Goal: Transaction & Acquisition: Purchase product/service

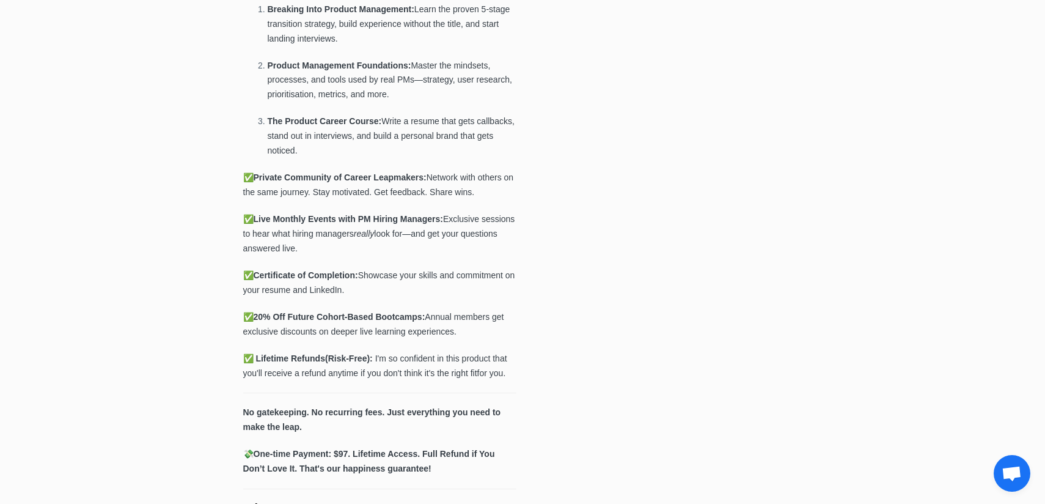
scroll to position [655, 0]
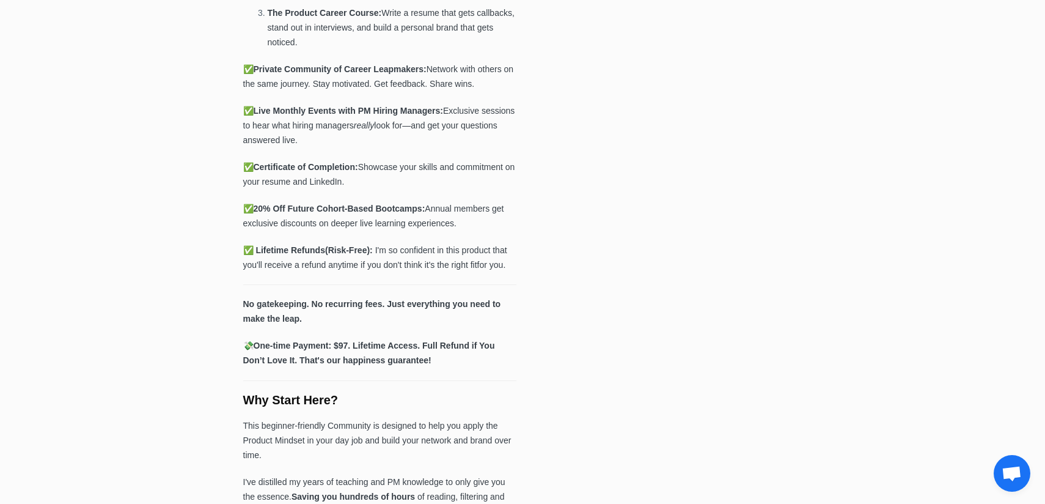
click at [438, 189] on p "✅ Certificate of Completion: Showcase your skills and commitment on your resume…" at bounding box center [380, 174] width 274 height 29
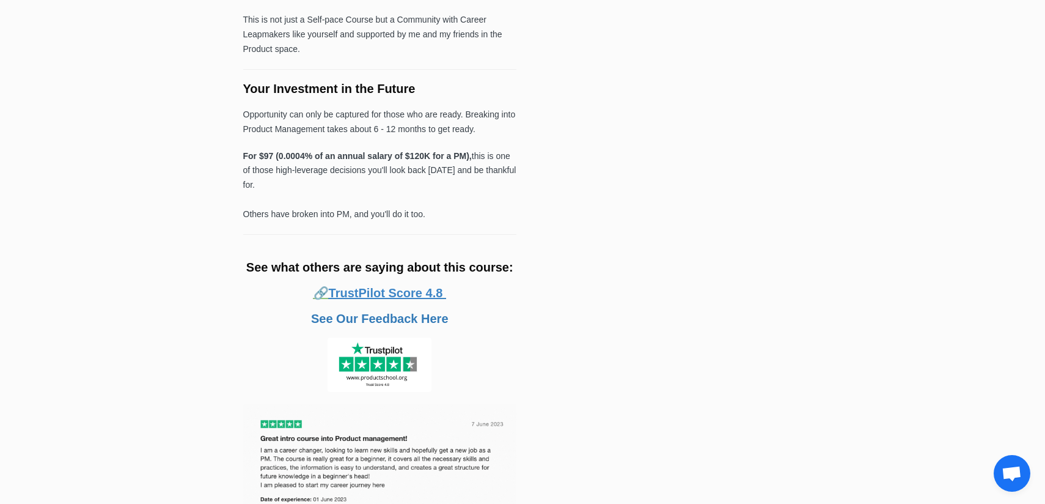
scroll to position [1120, 0]
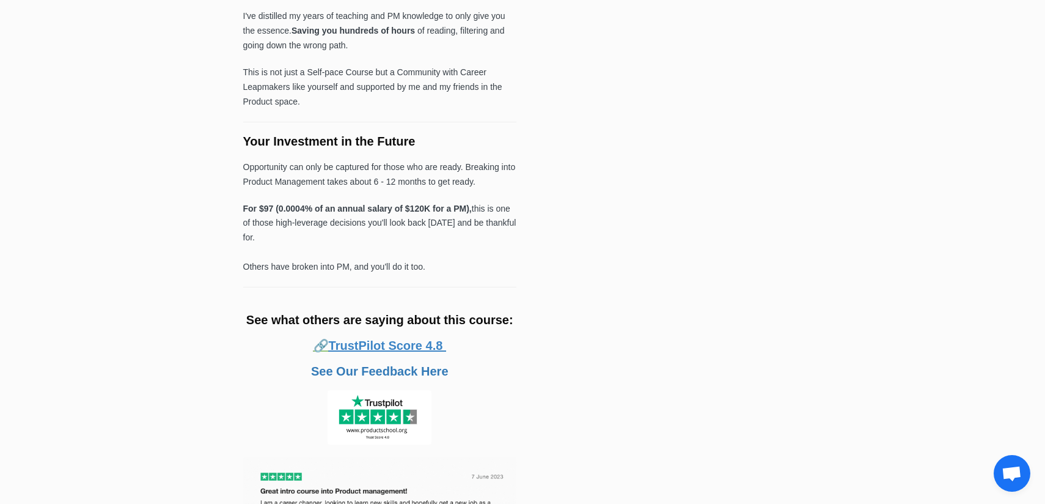
drag, startPoint x: 318, startPoint y: 199, endPoint x: 388, endPoint y: 267, distance: 98.1
click at [388, 267] on p "For $97 (0.0004% of an annual salary of $120K for a PM), this is one of those h…" at bounding box center [380, 238] width 274 height 73
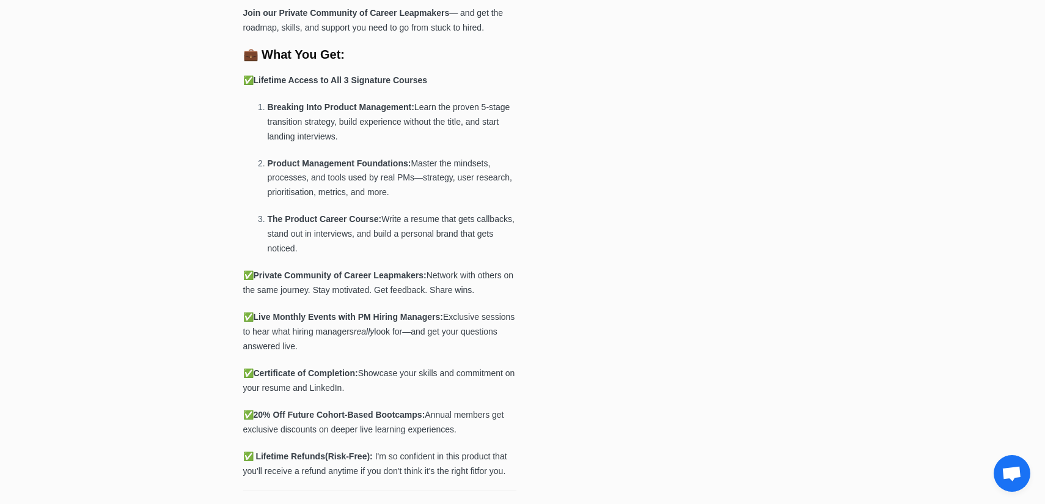
scroll to position [0, 0]
